Goal: Transaction & Acquisition: Subscribe to service/newsletter

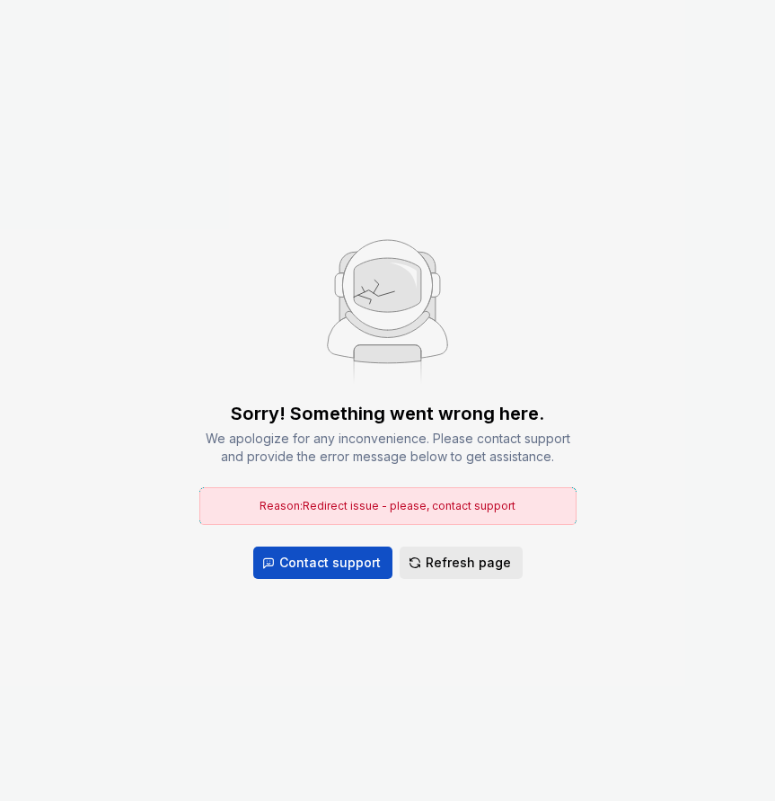
click at [460, 553] on span "Refresh page" at bounding box center [468, 562] width 85 height 18
click at [469, 546] on button "Refresh page" at bounding box center [461, 562] width 123 height 32
